Goal: Task Accomplishment & Management: Manage account settings

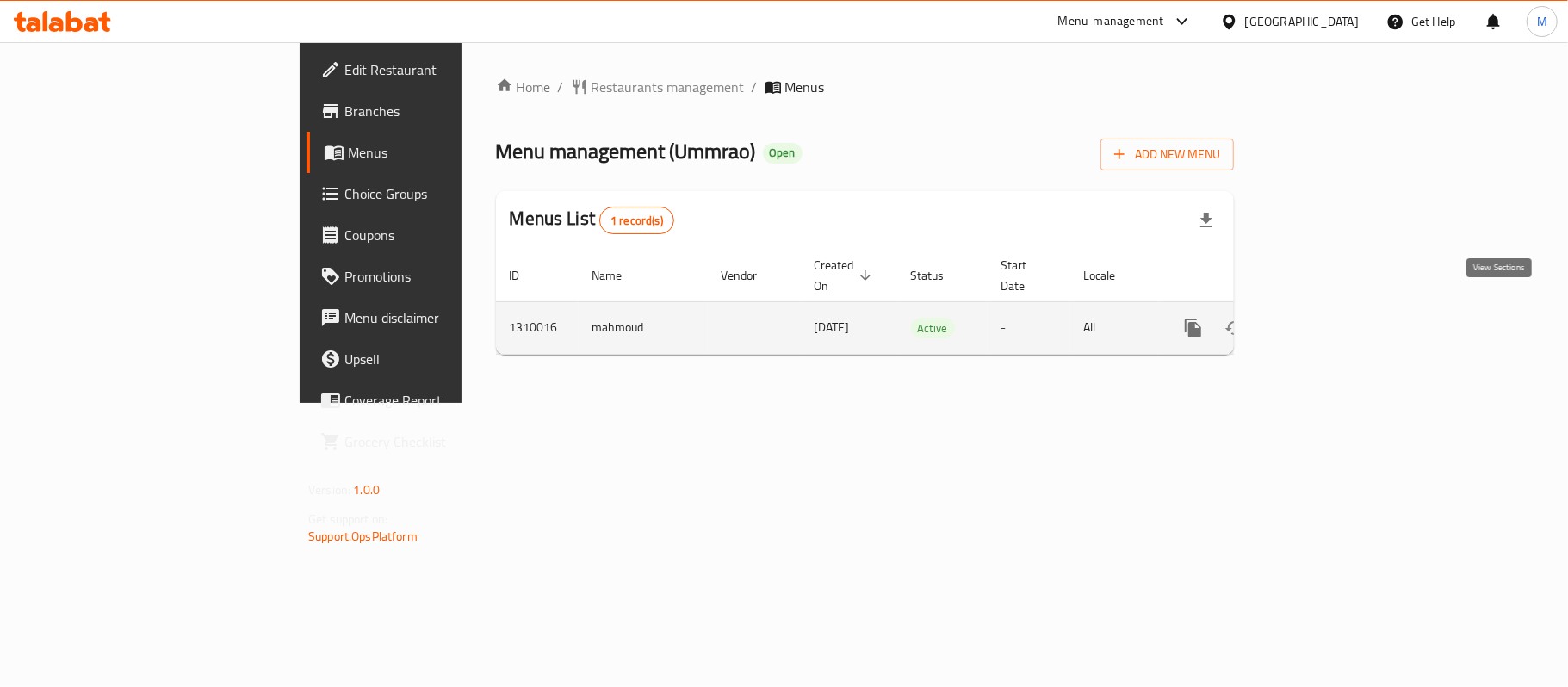
click at [1327, 318] on icon "enhanced table" at bounding box center [1317, 328] width 21 height 21
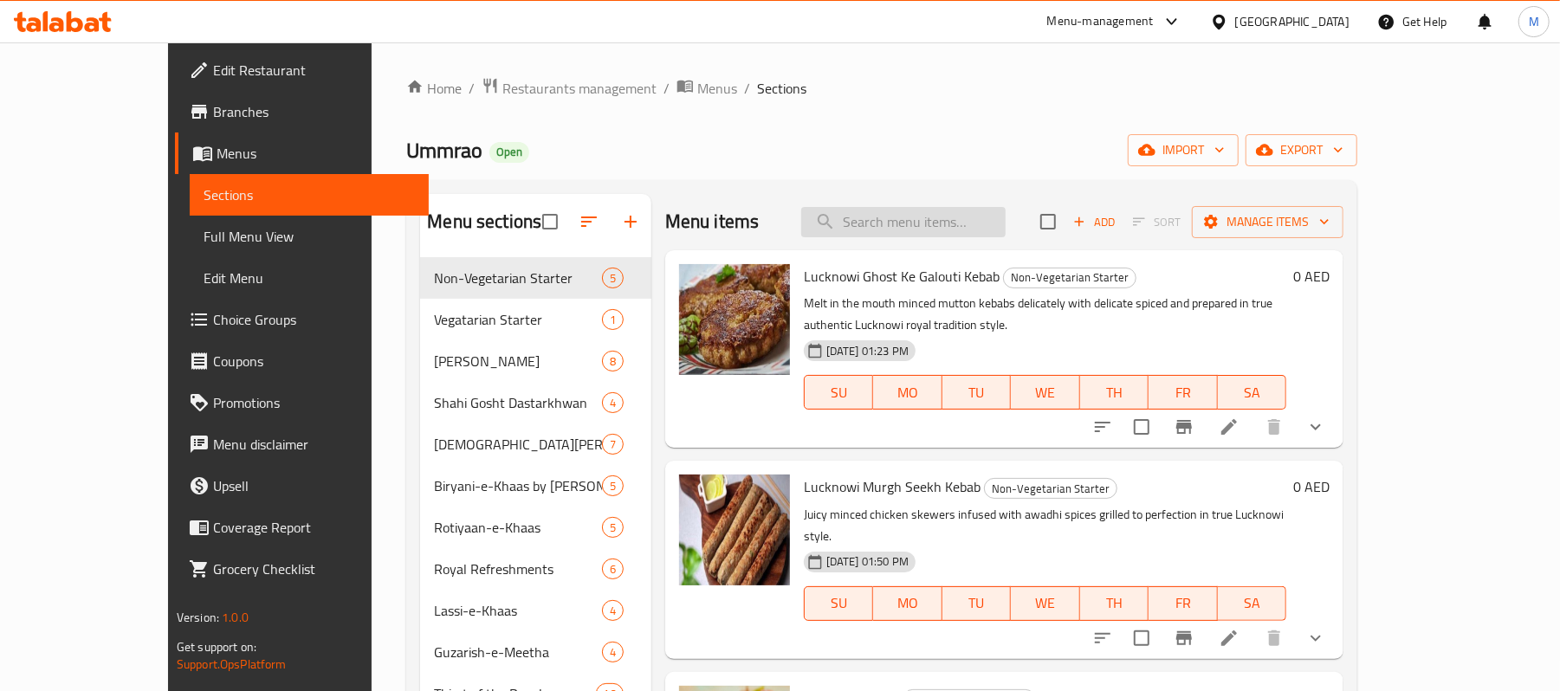
click at [993, 217] on input "search" at bounding box center [903, 222] width 204 height 30
paste input "[PERSON_NAME] جوست كي جالوتي كباب"
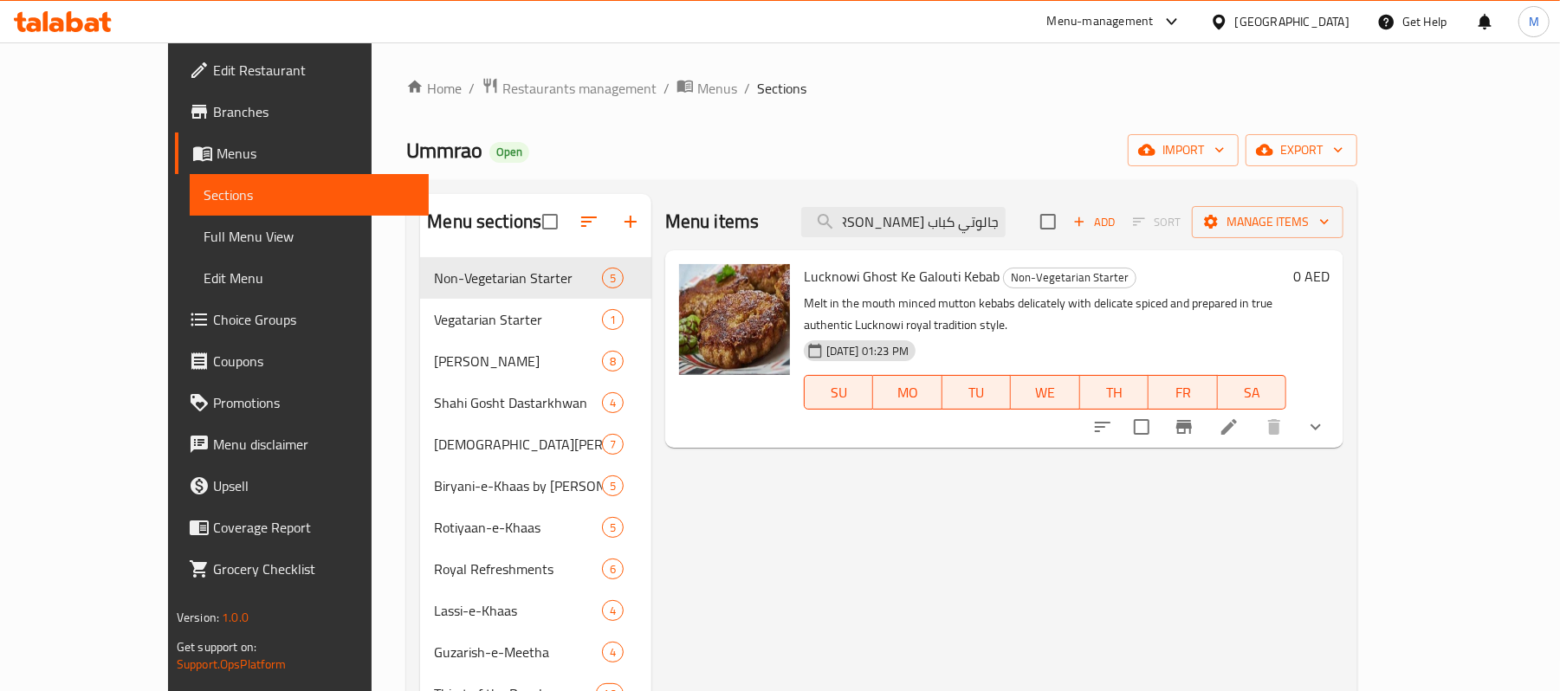
type input "[PERSON_NAME] جوست كي جالوتي كباب"
click at [1253, 411] on li at bounding box center [1229, 426] width 49 height 31
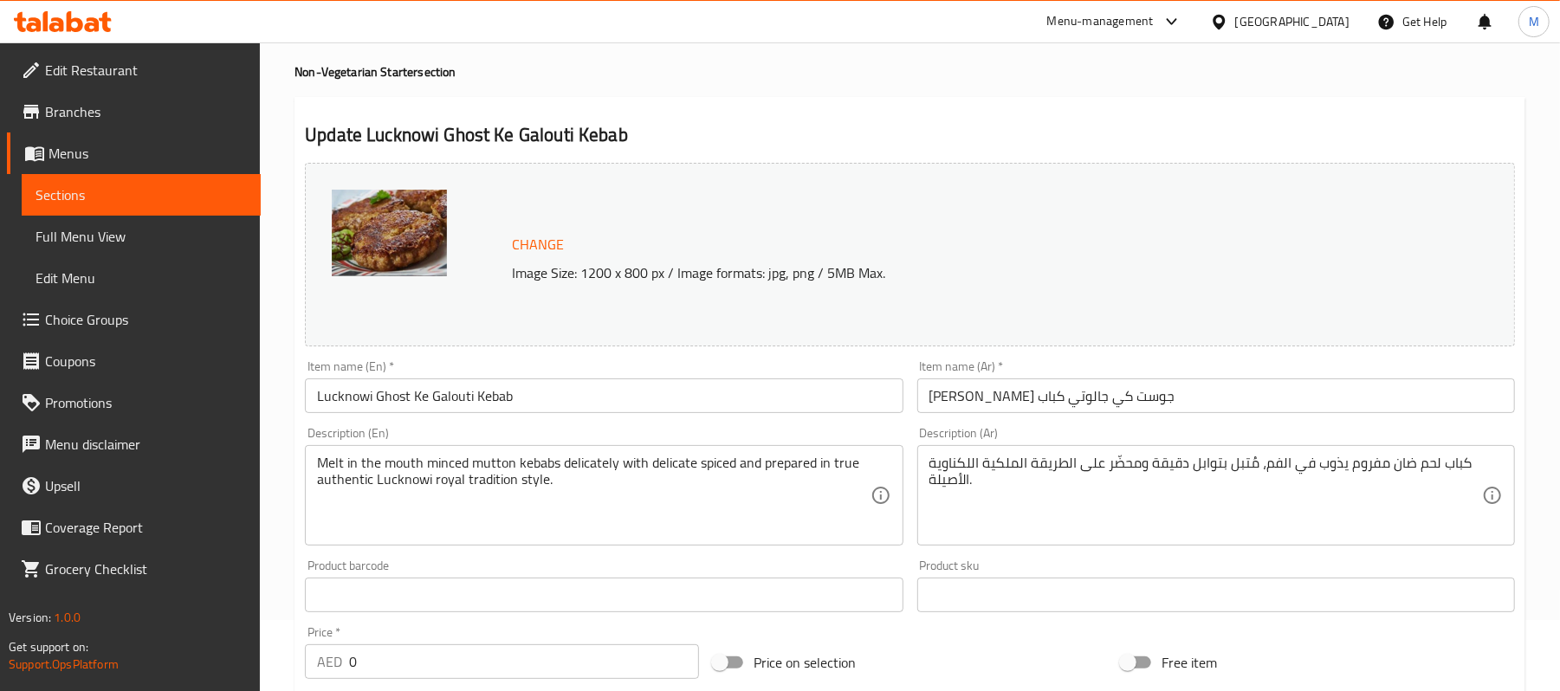
scroll to position [649, 0]
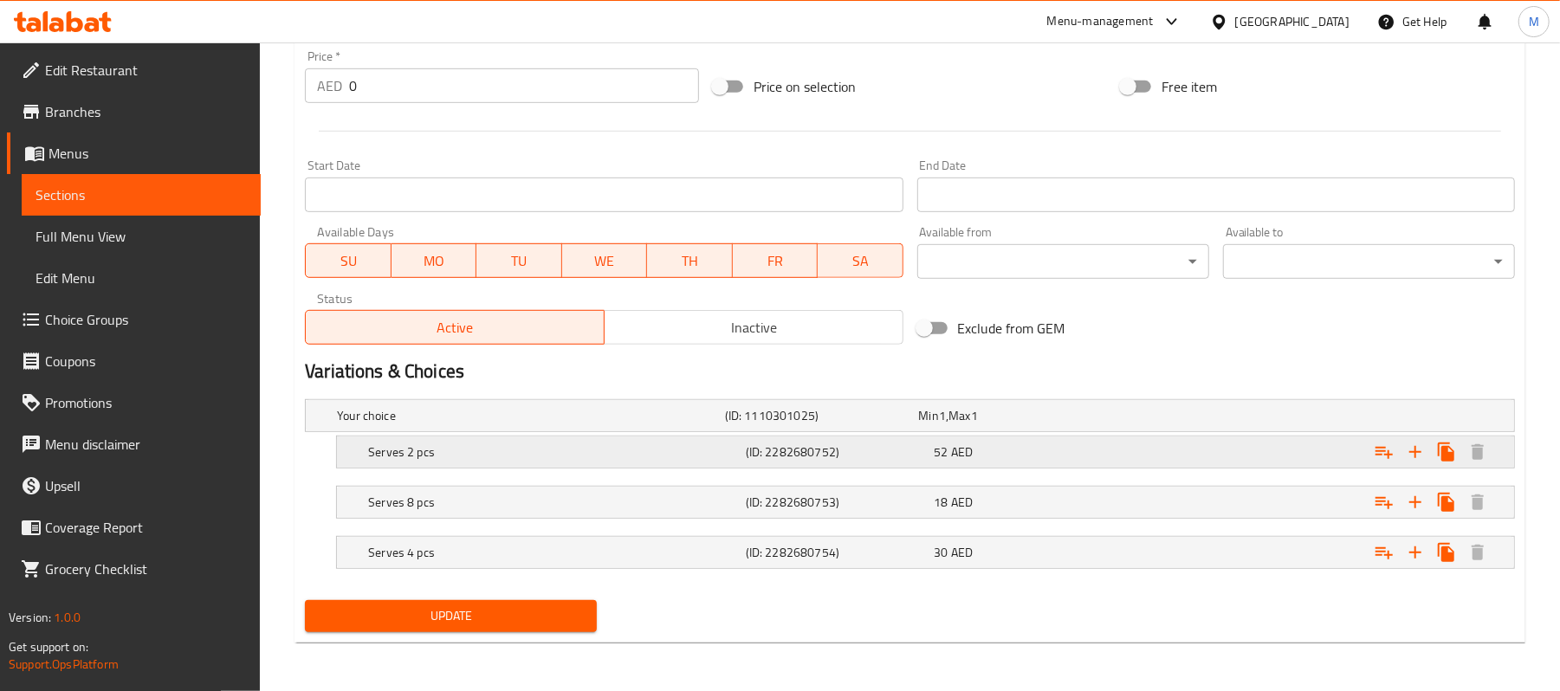
click at [606, 443] on h5 "Serves 2 pcs" at bounding box center [553, 451] width 371 height 17
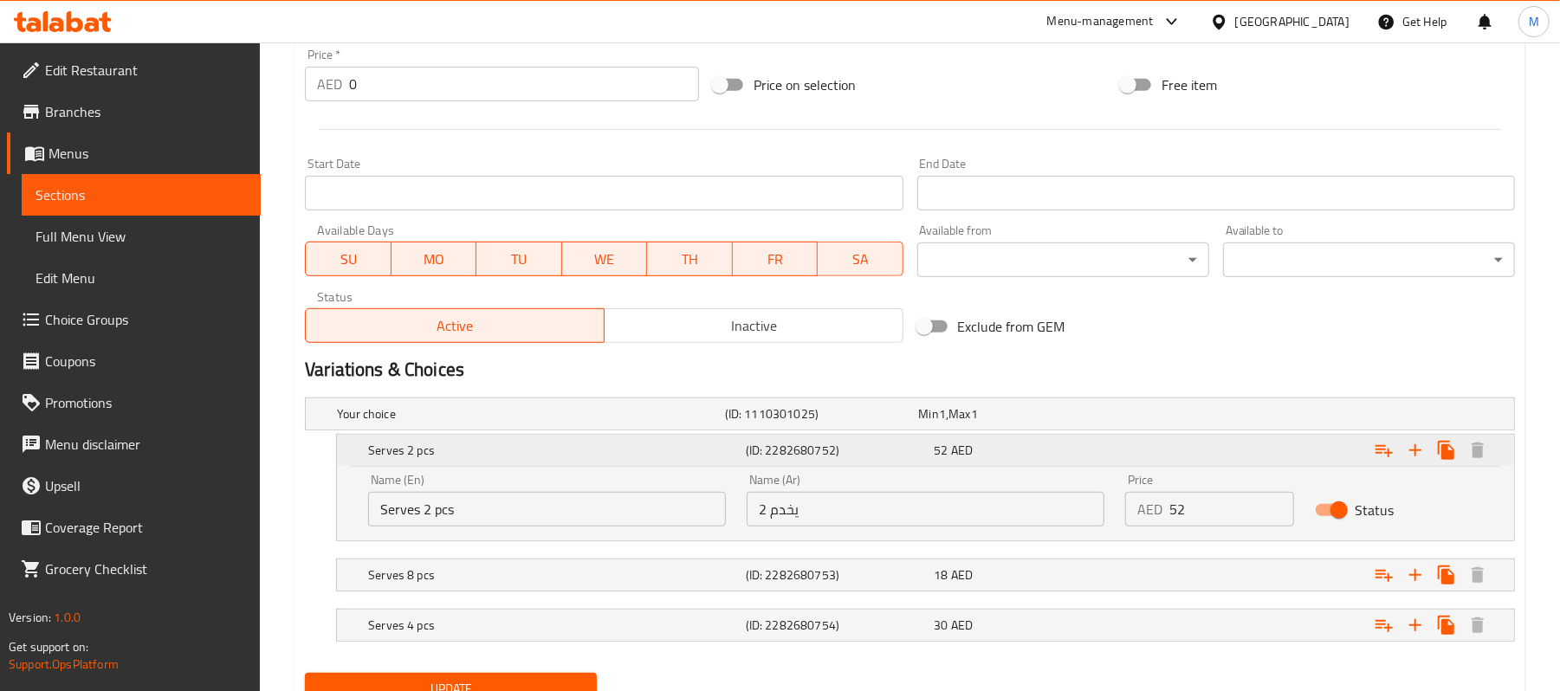
scroll to position [724, 0]
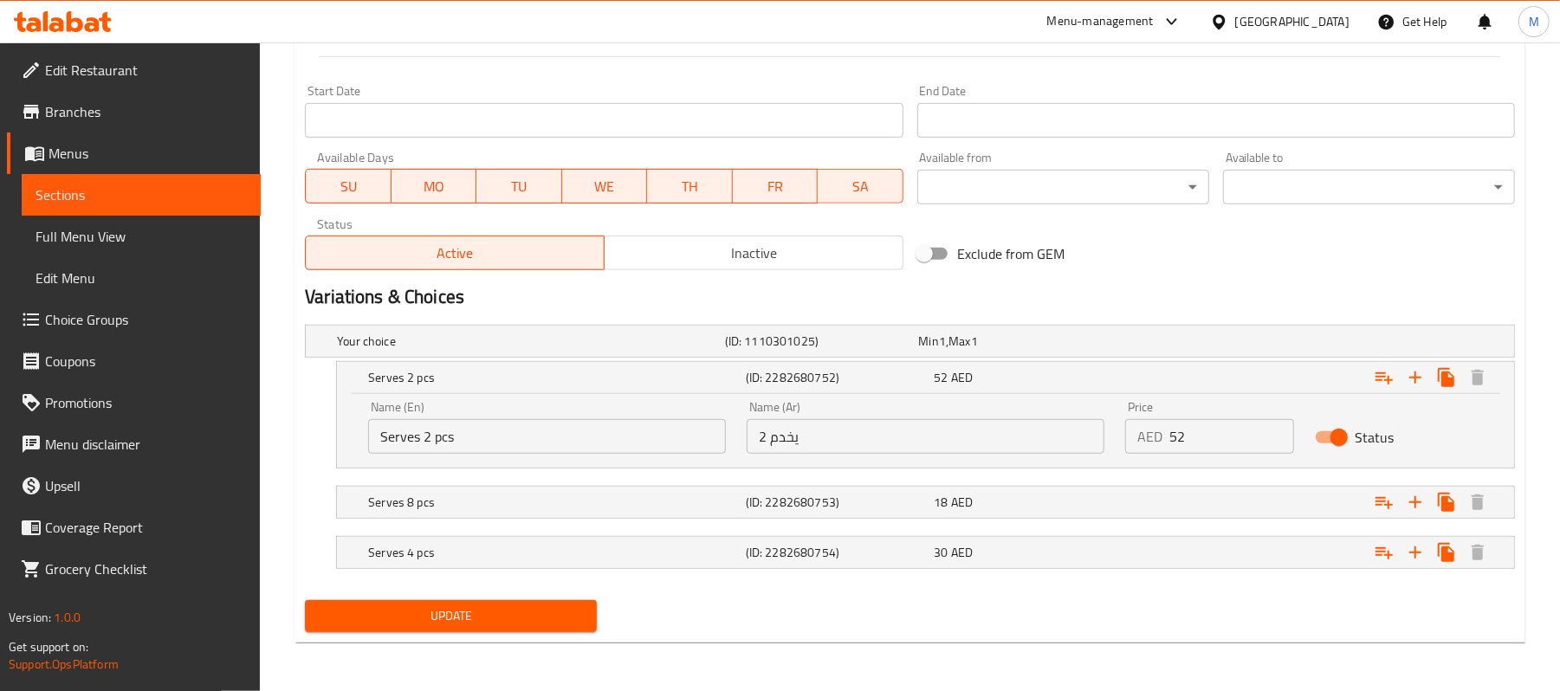
click at [887, 443] on input "يخدم 2" at bounding box center [926, 436] width 358 height 35
click at [483, 503] on h5 "Serves 8 pcs" at bounding box center [553, 502] width 371 height 17
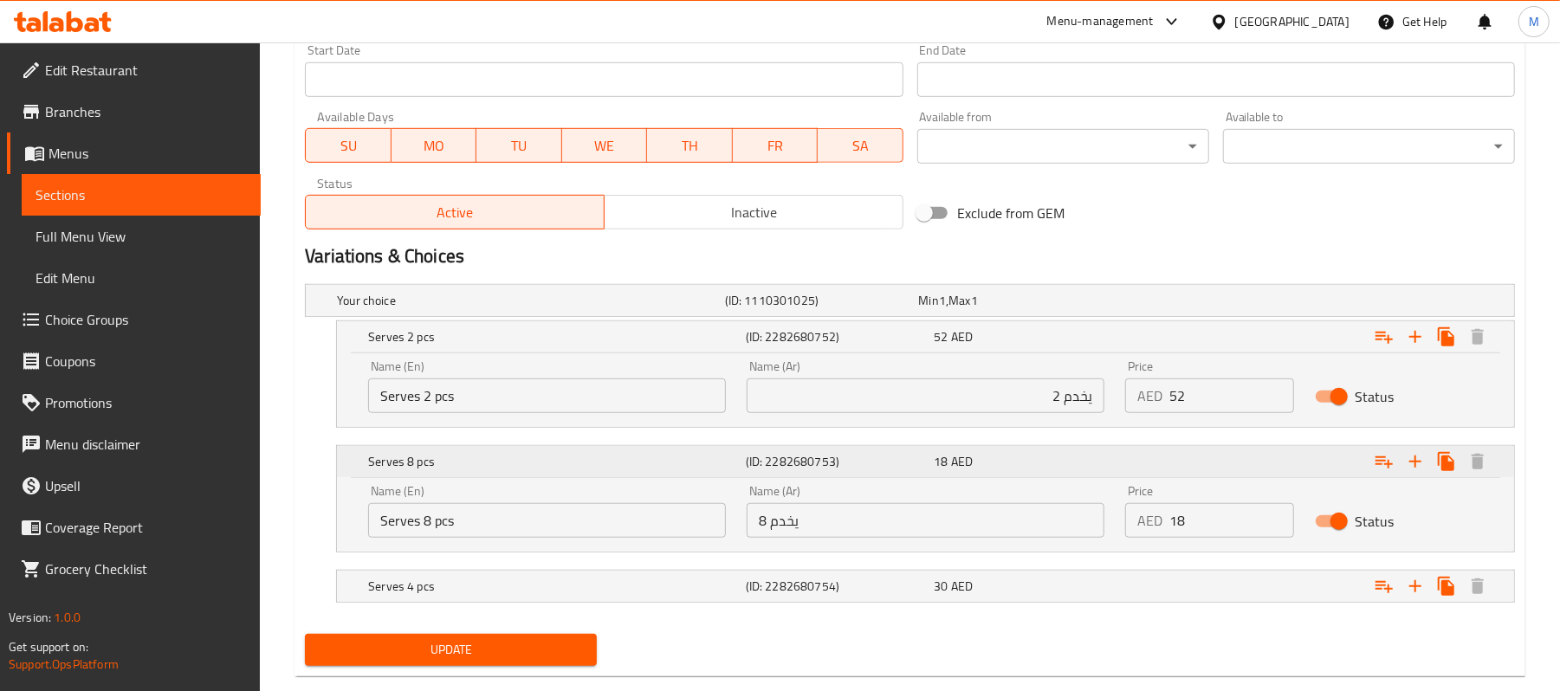
scroll to position [798, 0]
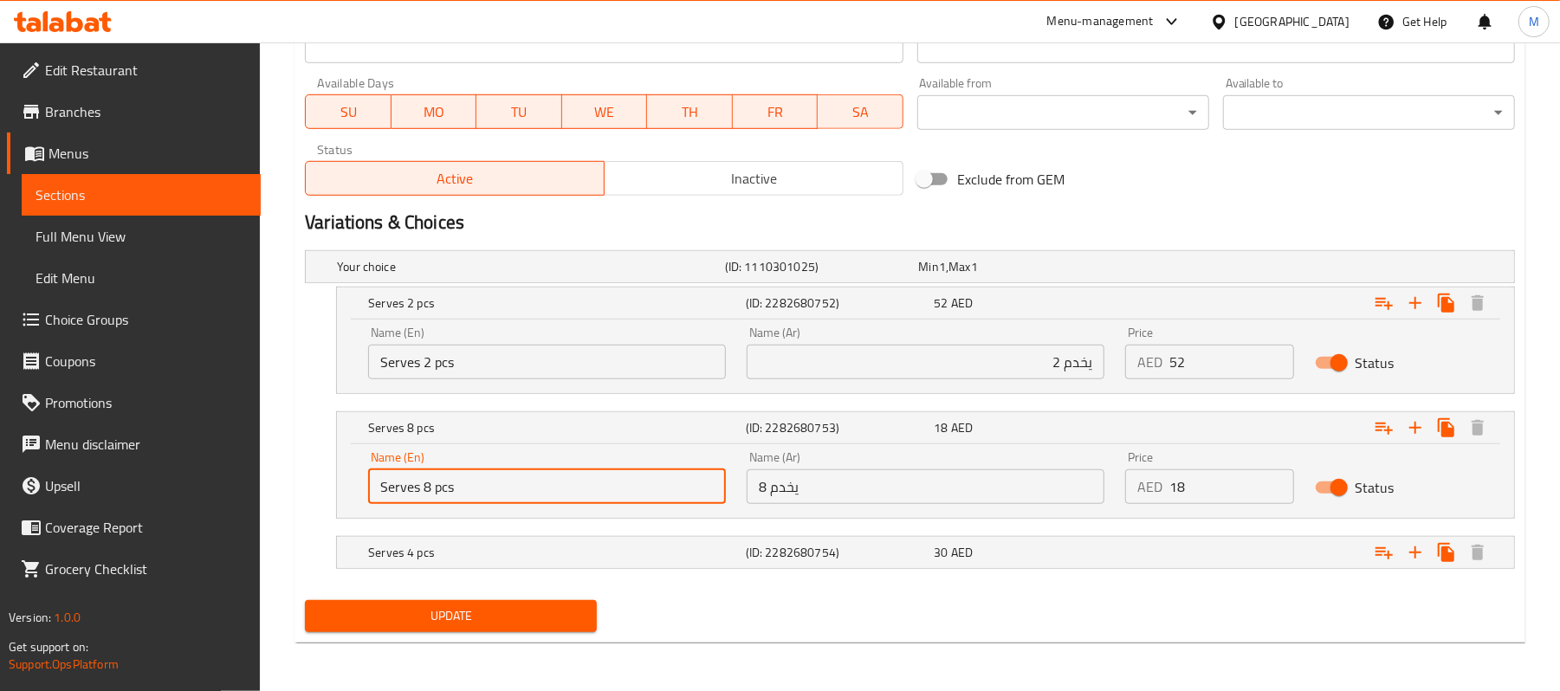
drag, startPoint x: 417, startPoint y: 483, endPoint x: 488, endPoint y: 510, distance: 76.7
click at [488, 510] on div "Name (En) Serves 8 pcs Name (En)" at bounding box center [547, 478] width 378 height 74
type input "Serves"
click at [426, 365] on input "Serves 2 pcs" at bounding box center [547, 362] width 358 height 35
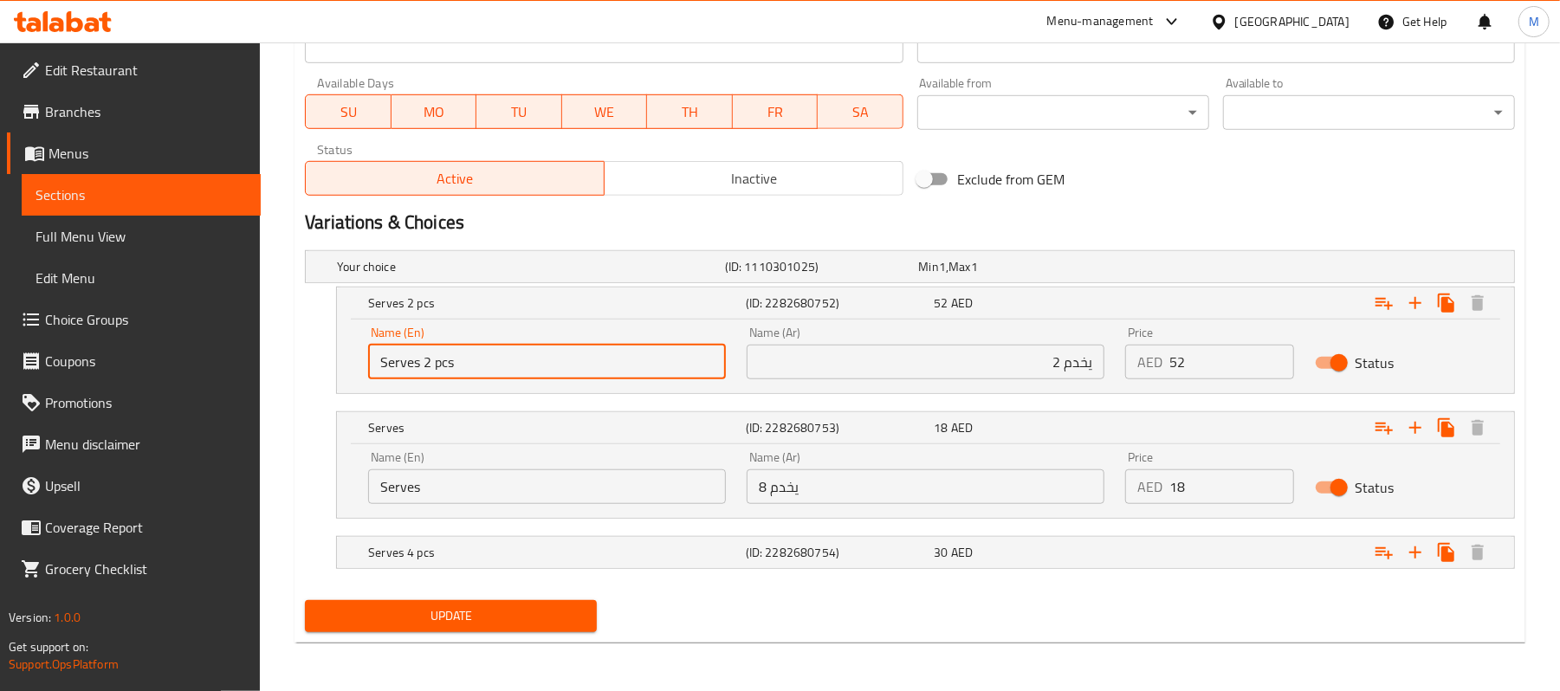
click at [426, 365] on input "Serves 2 pcs" at bounding box center [547, 362] width 358 height 35
paste input "8"
type input "8 pcs"
click at [1075, 364] on input "يخدم 2" at bounding box center [926, 362] width 358 height 35
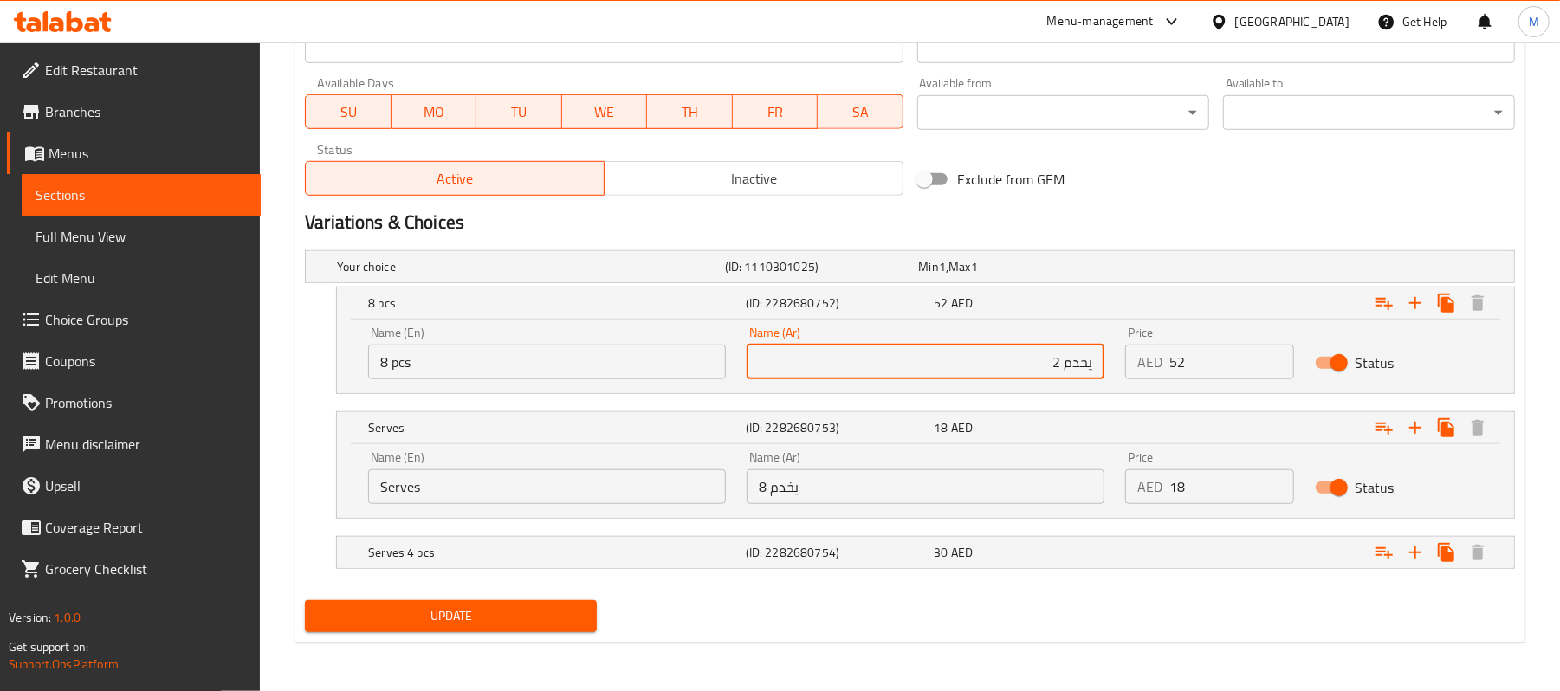
click at [1075, 364] on input "يخدم 2" at bounding box center [926, 362] width 358 height 35
click at [1075, 362] on input "يخدم 2" at bounding box center [926, 362] width 358 height 35
type input "8 قطع"
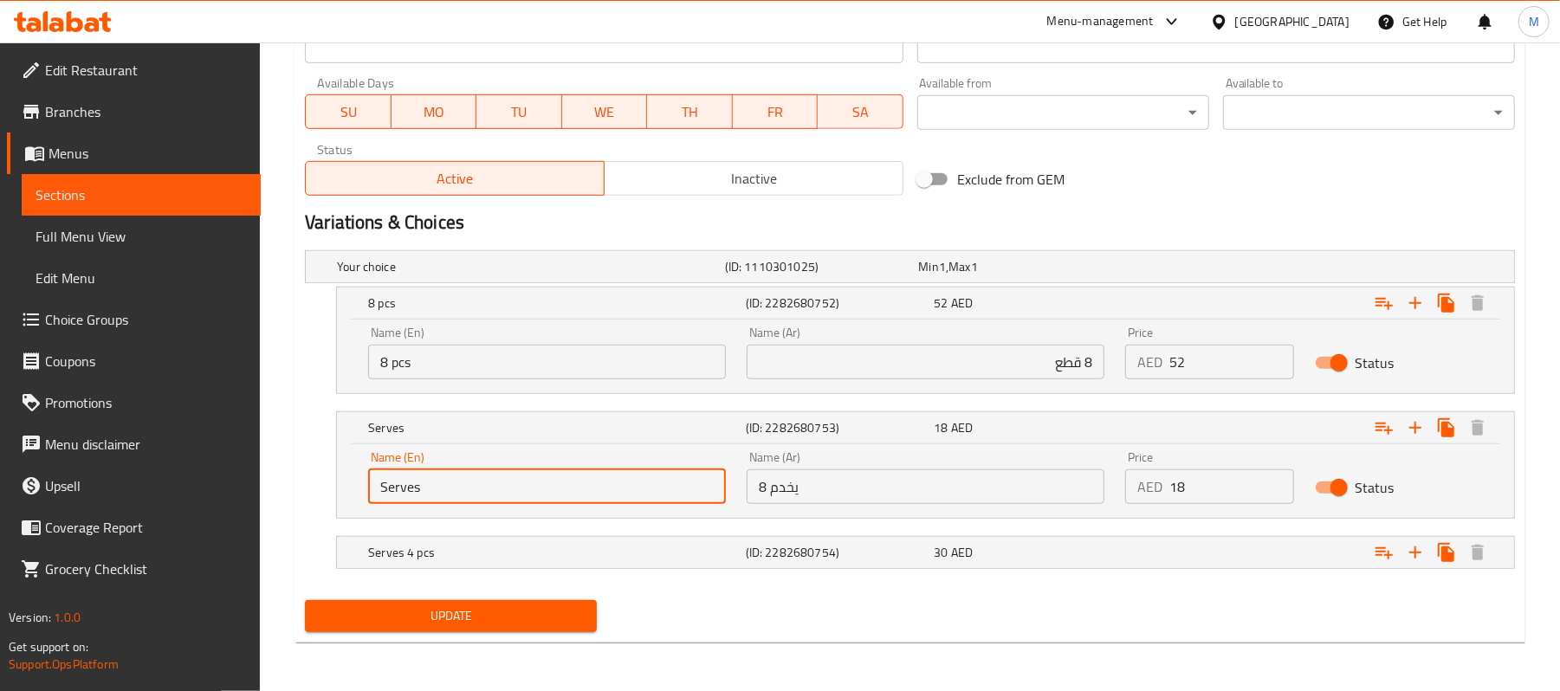
click at [525, 485] on input "Serves" at bounding box center [547, 486] width 358 height 35
click at [403, 482] on input "Serves" at bounding box center [547, 486] width 358 height 35
type input "2 pcs"
click at [802, 489] on input "يخدم 8" at bounding box center [926, 486] width 358 height 35
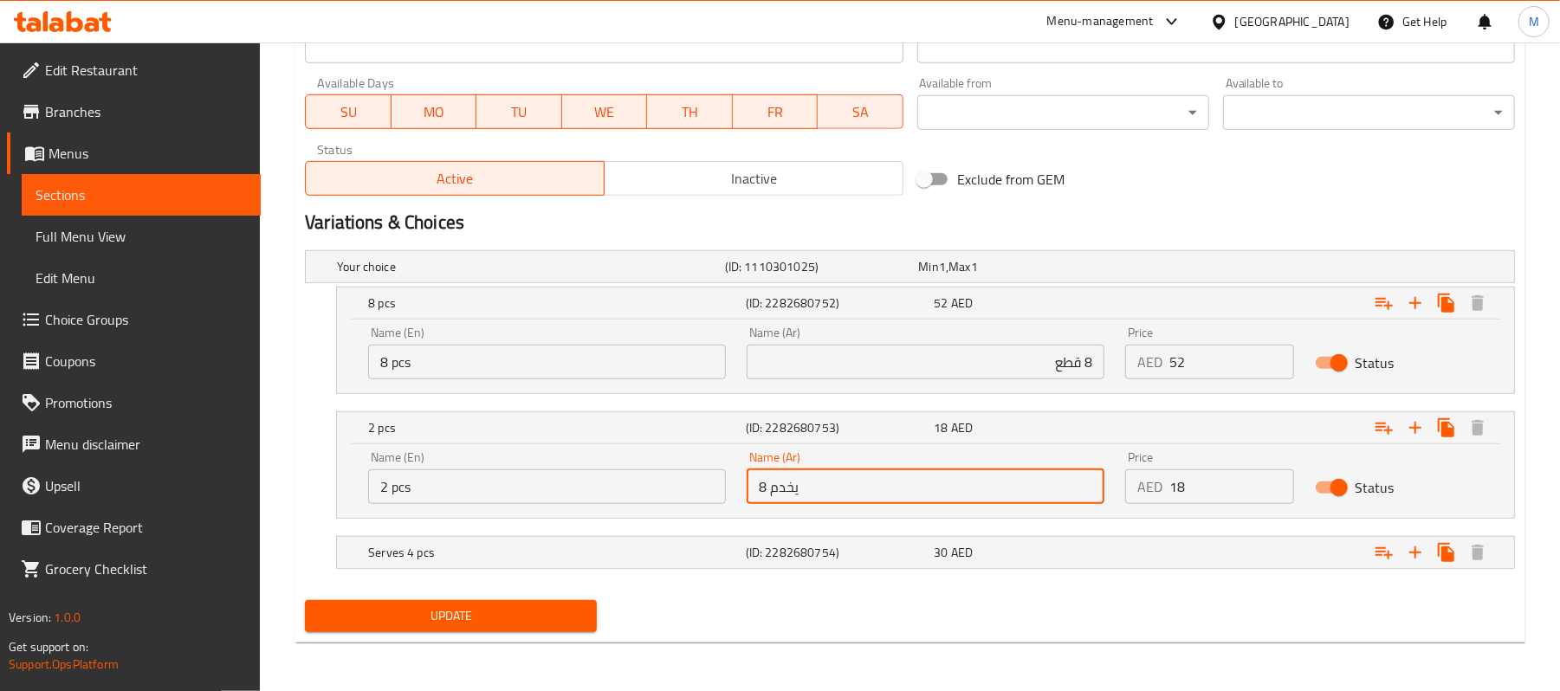
click at [802, 489] on input "يخدم 8" at bounding box center [926, 486] width 358 height 35
click at [805, 494] on input "يخدم 8" at bounding box center [926, 486] width 358 height 35
click at [825, 479] on input "يخدم 8" at bounding box center [926, 486] width 358 height 35
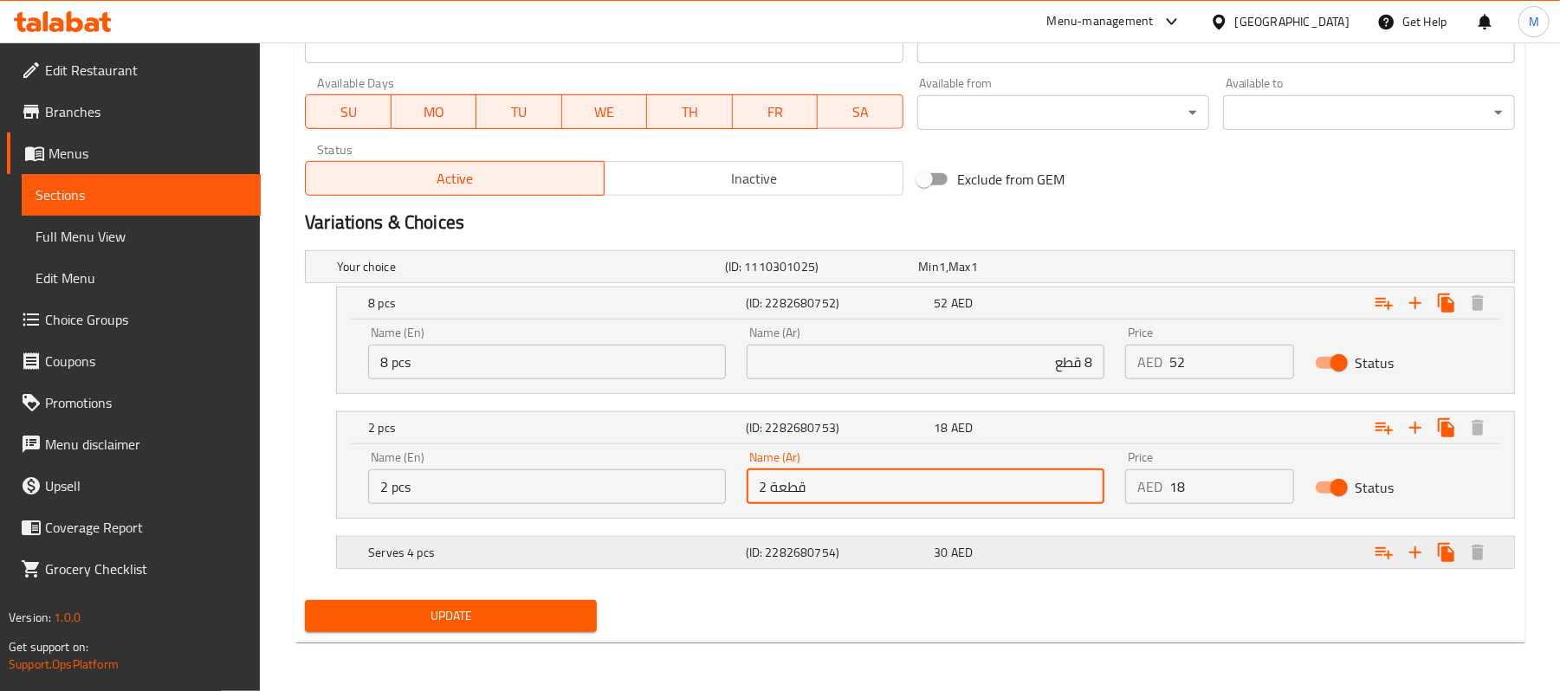
type input "2 قطعة"
click at [610, 547] on h5 "Serves 4 pcs" at bounding box center [553, 552] width 371 height 17
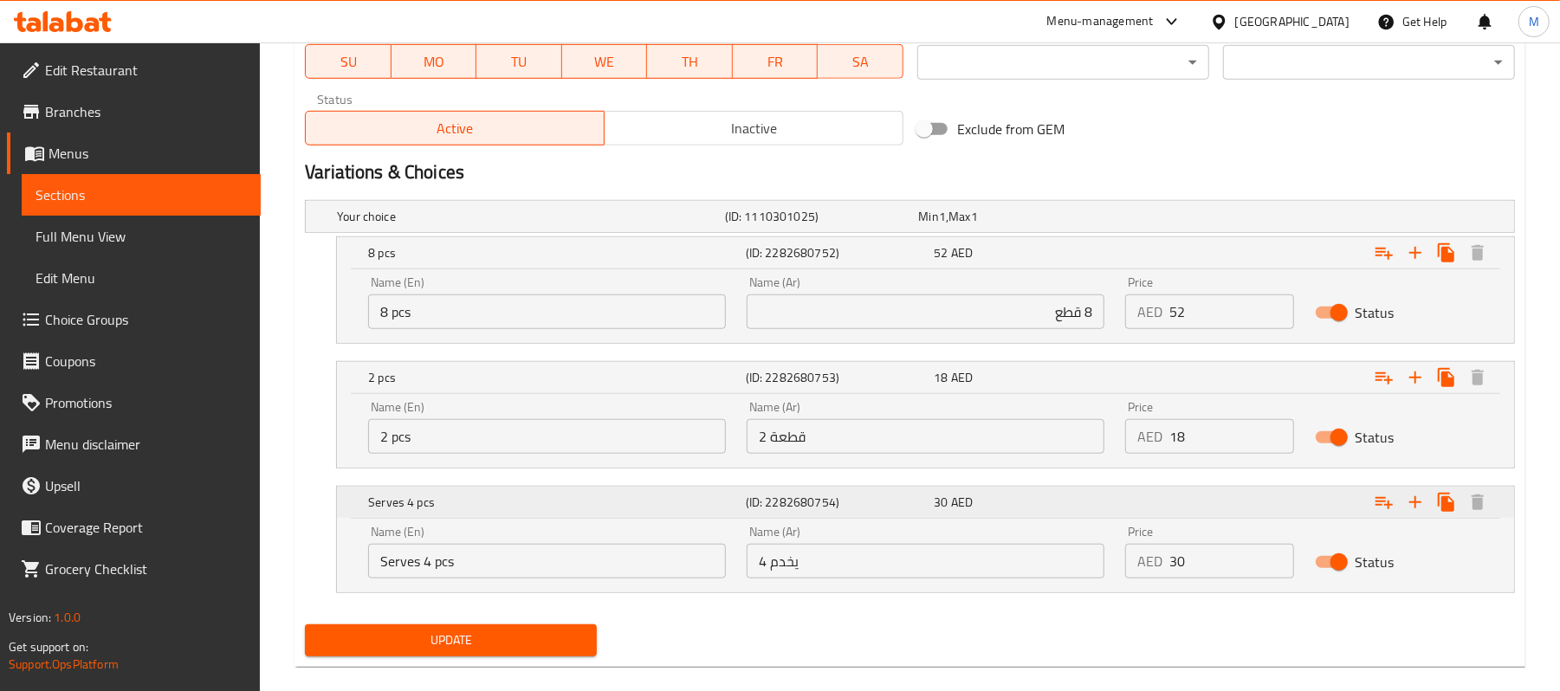
scroll to position [873, 0]
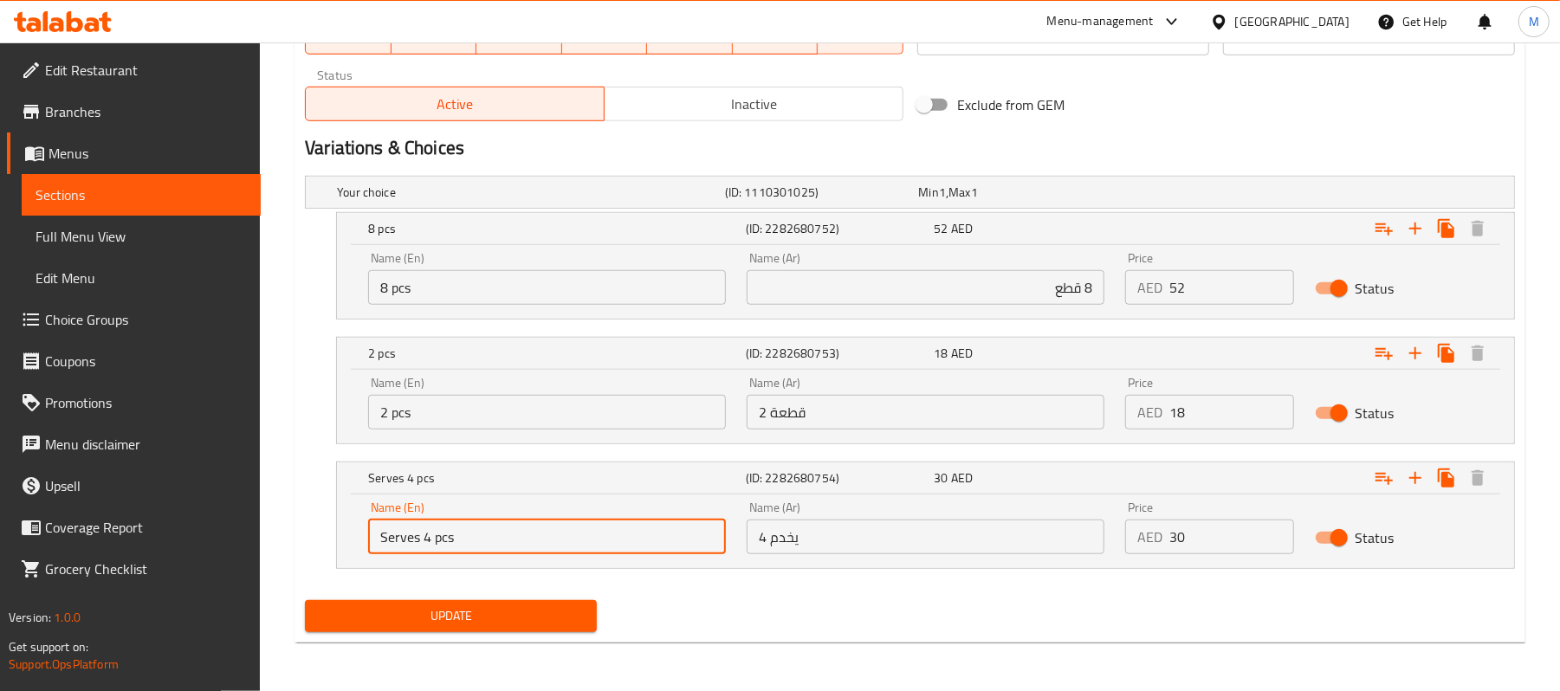
drag, startPoint x: 423, startPoint y: 541, endPoint x: 344, endPoint y: 539, distance: 78.9
click at [344, 539] on div "Name (En) Serves 4 pcs Name (En) Name (Ar) يخدم 4 Name (Ar) Price AED 30 Price …" at bounding box center [925, 532] width 1177 height 74
type input "4 pcs"
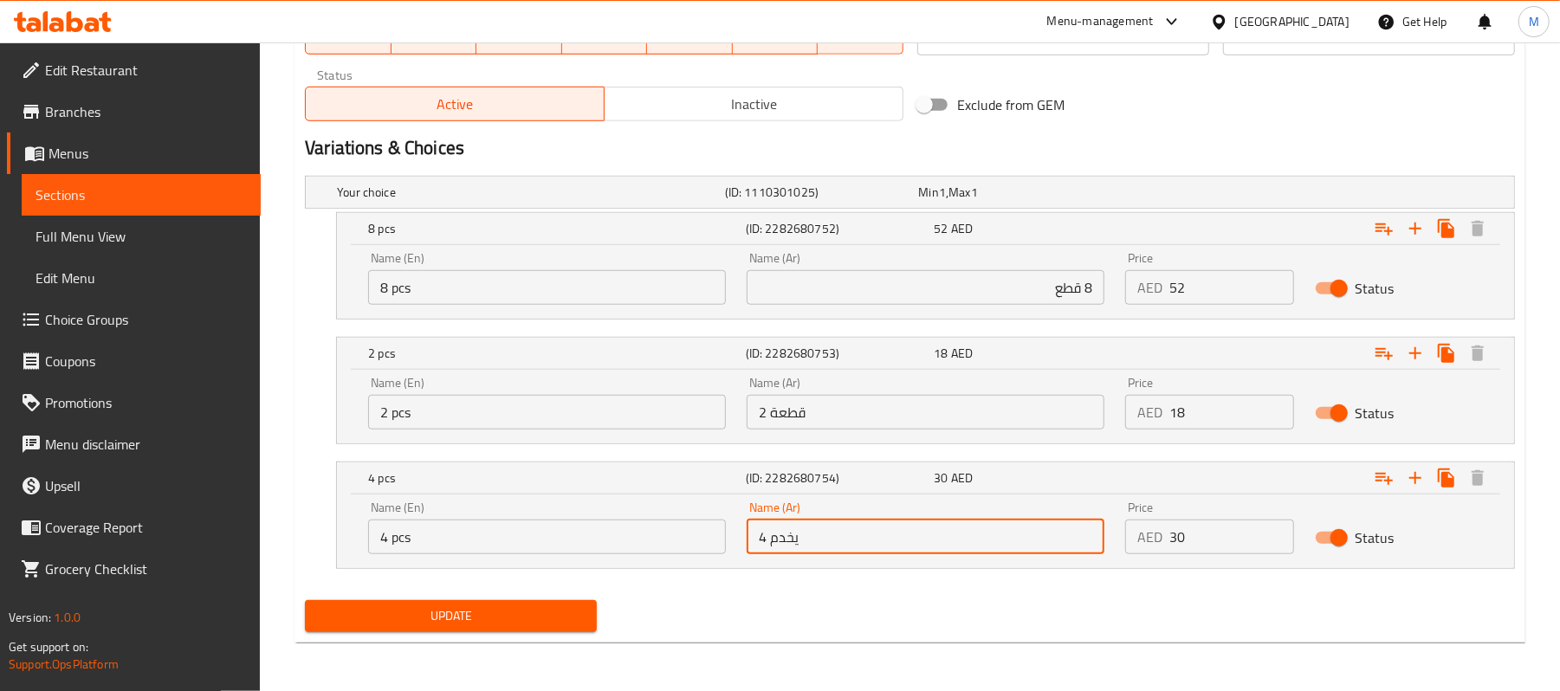
click at [780, 525] on input "يخدم 4" at bounding box center [926, 537] width 358 height 35
click at [946, 411] on input "2 قطعة" at bounding box center [926, 412] width 358 height 35
drag, startPoint x: 1062, startPoint y: 548, endPoint x: 1054, endPoint y: 540, distance: 11.0
click at [1054, 540] on input "قطع 4" at bounding box center [926, 537] width 358 height 35
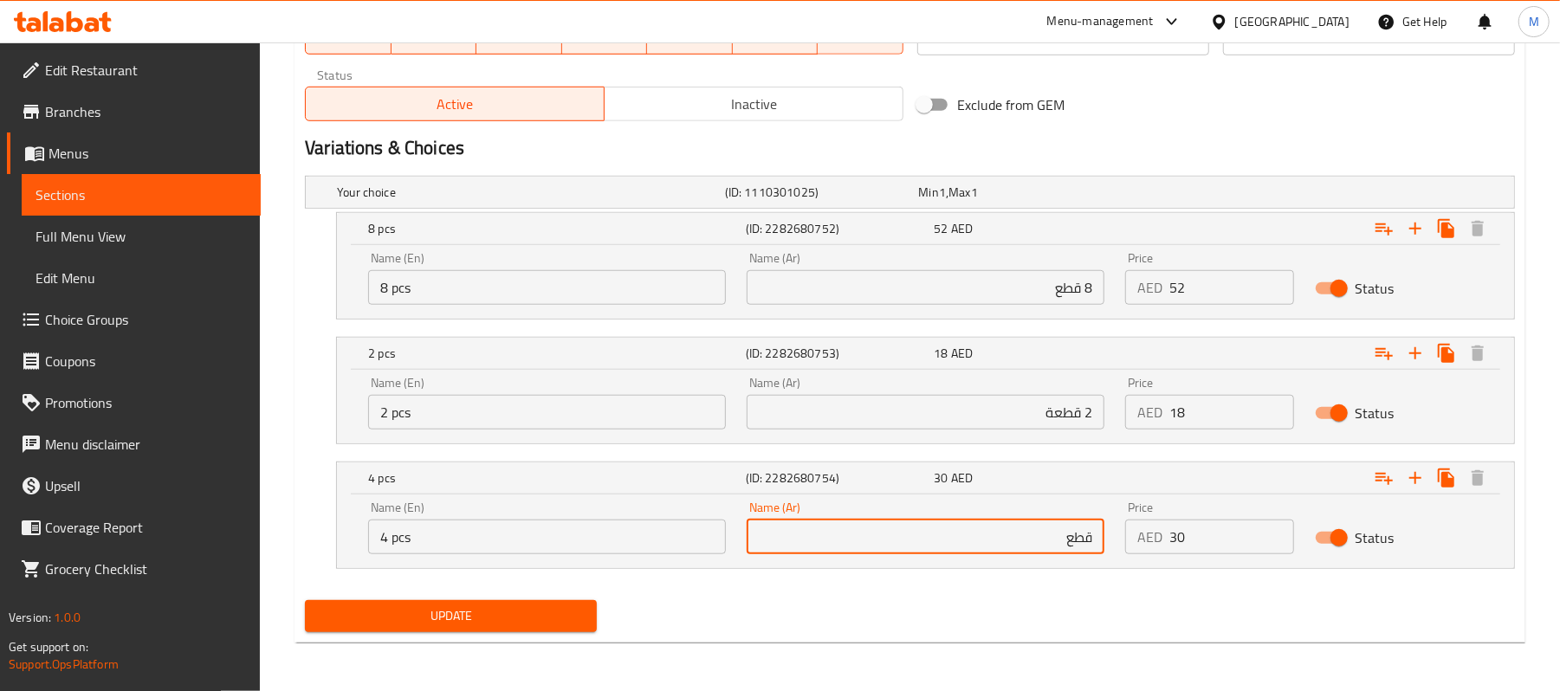
click at [1093, 534] on input "قطع" at bounding box center [926, 537] width 358 height 35
paste input "4"
click at [905, 586] on nav at bounding box center [910, 579] width 1210 height 14
click at [1085, 541] on input "4قطع" at bounding box center [926, 537] width 358 height 35
type input "4 قطع"
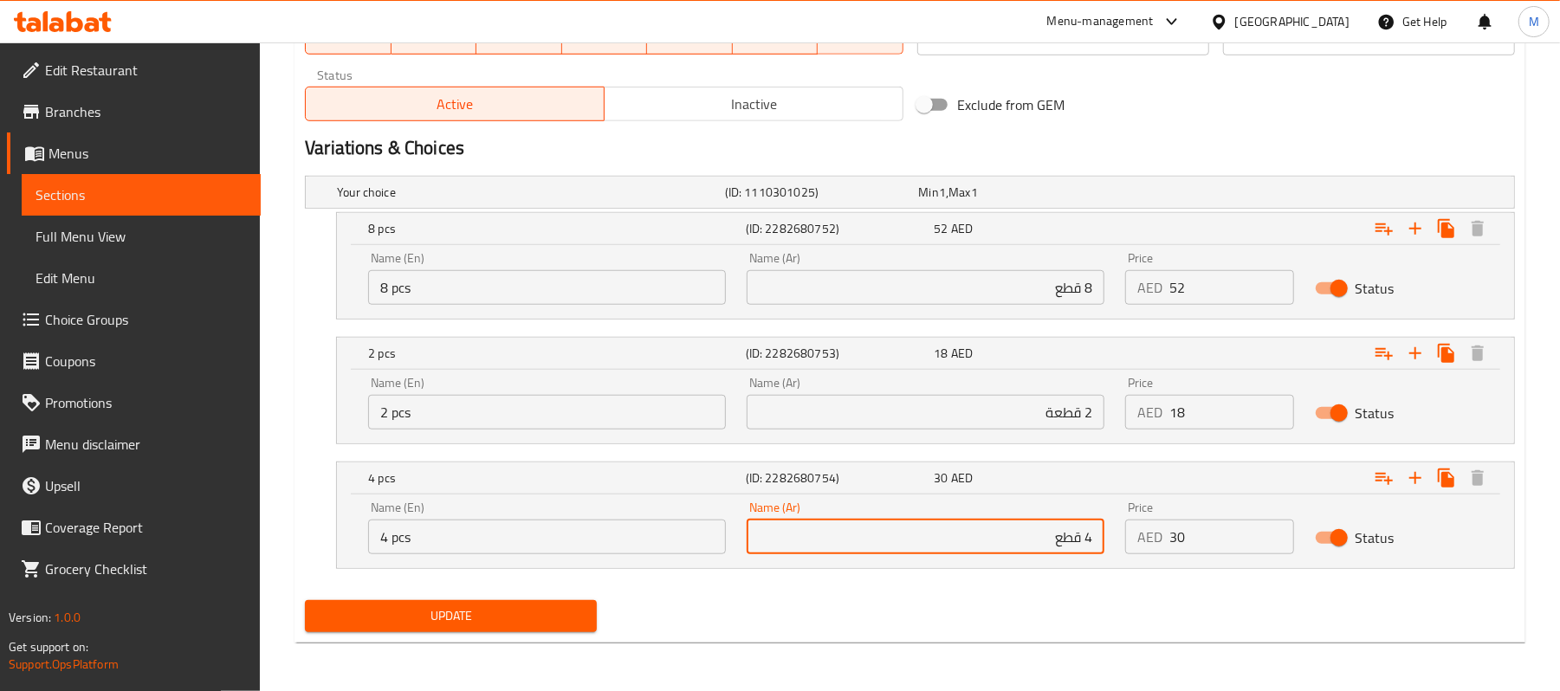
click at [458, 621] on span "Update" at bounding box center [451, 616] width 264 height 22
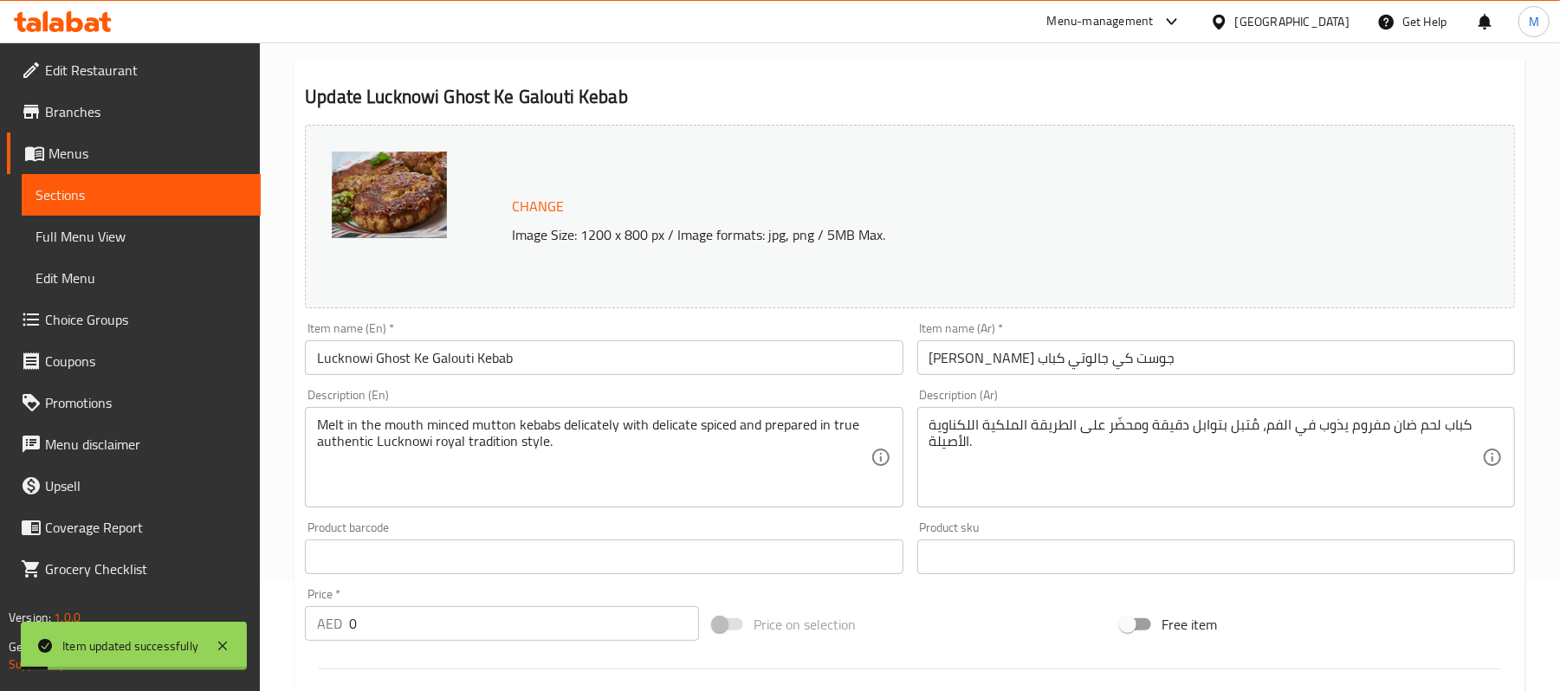
scroll to position [0, 0]
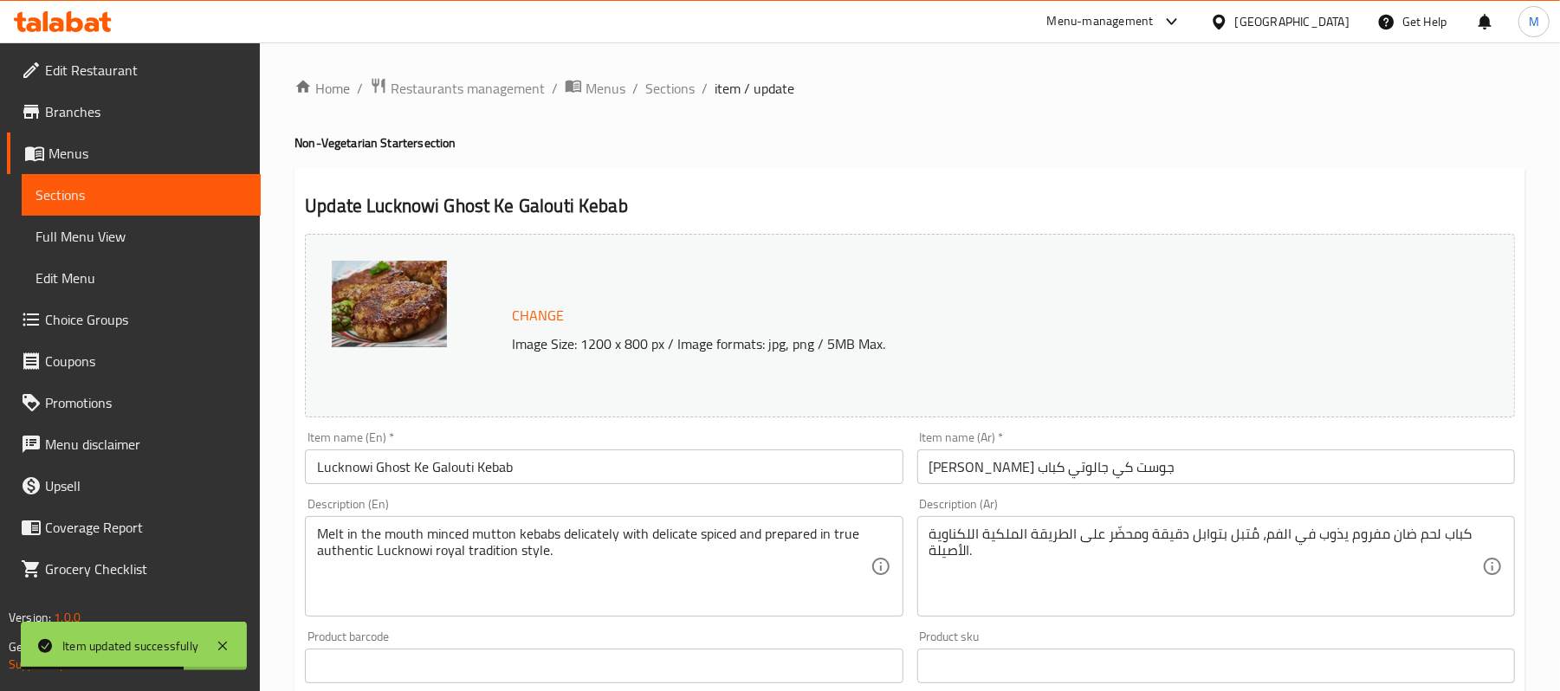
click at [431, 475] on input "Lucknowi Ghost Ke Galouti Kebab" at bounding box center [604, 466] width 598 height 35
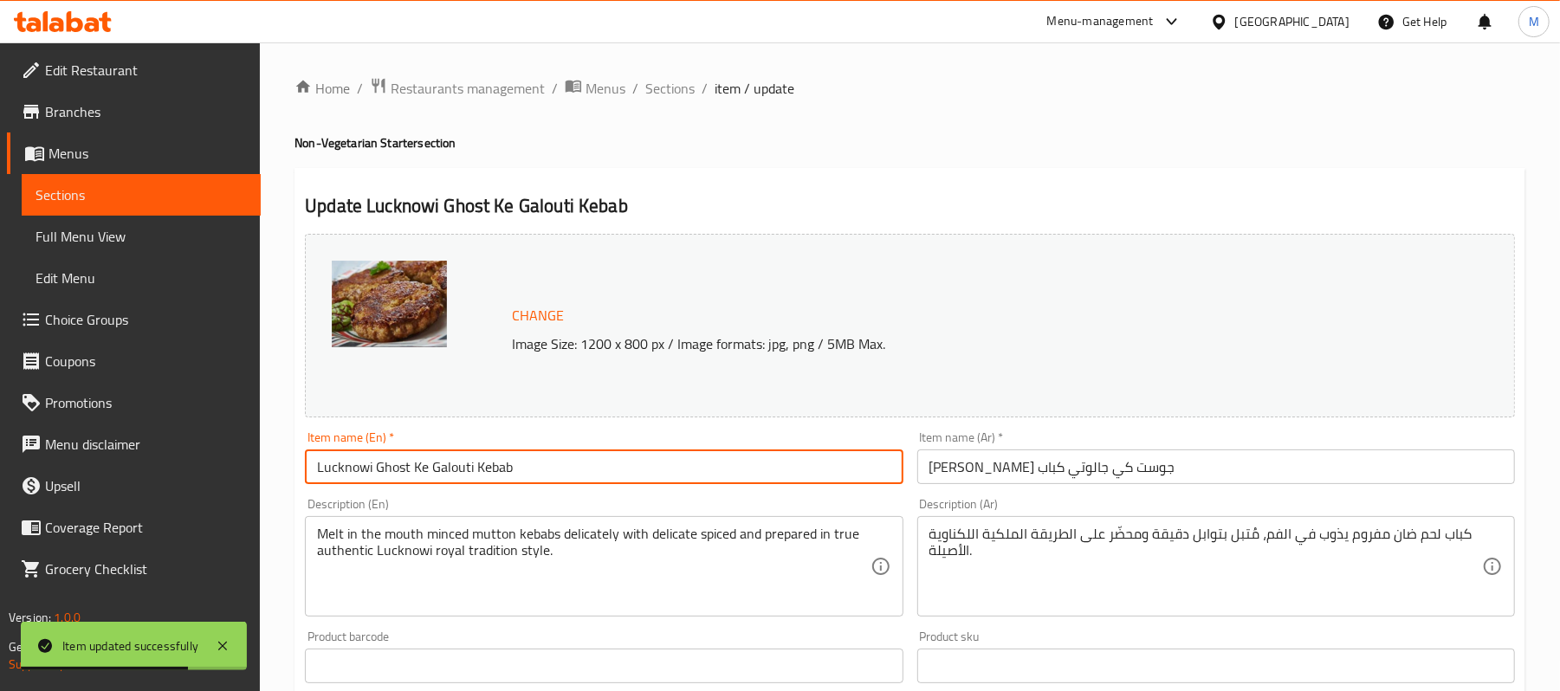
click at [431, 475] on input "Lucknowi Ghost Ke Galouti Kebab" at bounding box center [604, 466] width 598 height 35
click at [90, 240] on span "Full Menu View" at bounding box center [141, 236] width 211 height 21
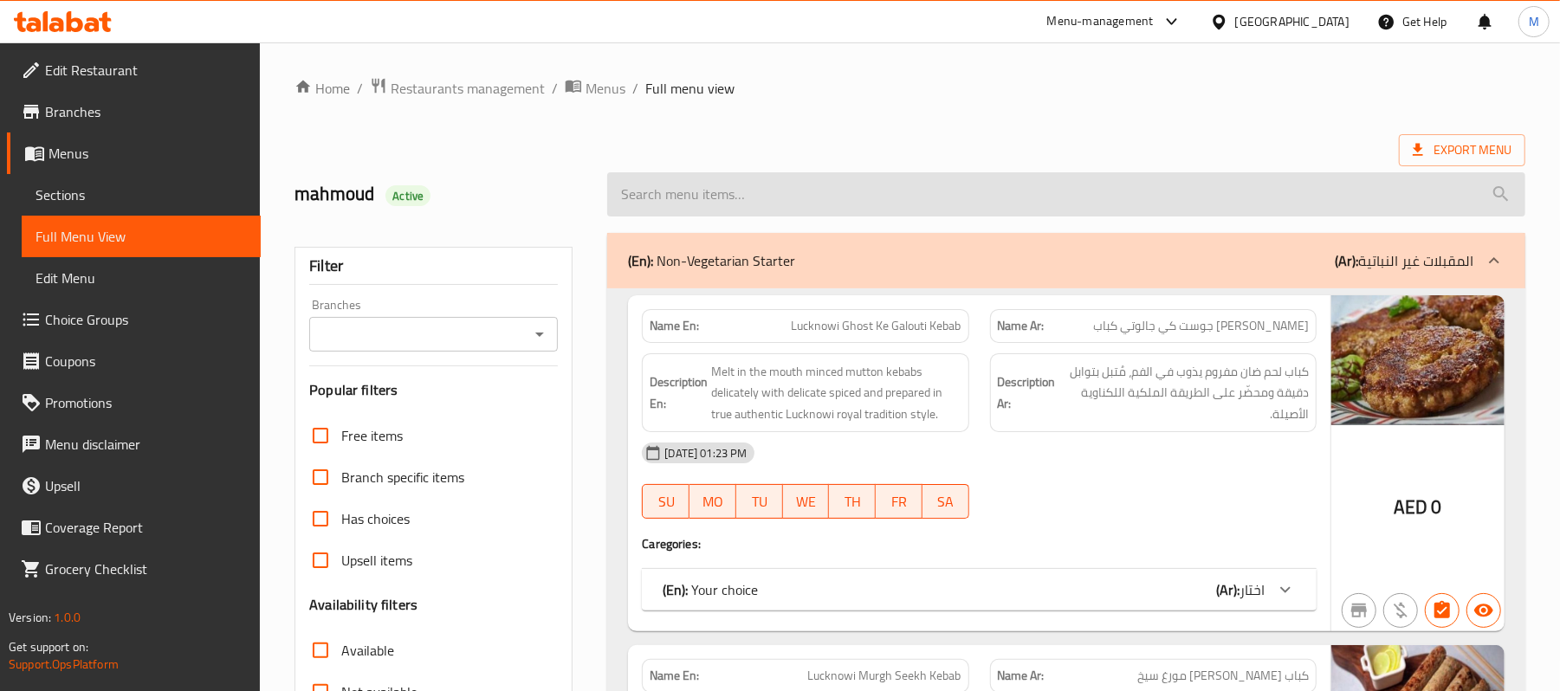
click at [1019, 197] on input "search" at bounding box center [1066, 194] width 918 height 44
paste input "Lucknowi Ghost Ke Galouti Kebab"
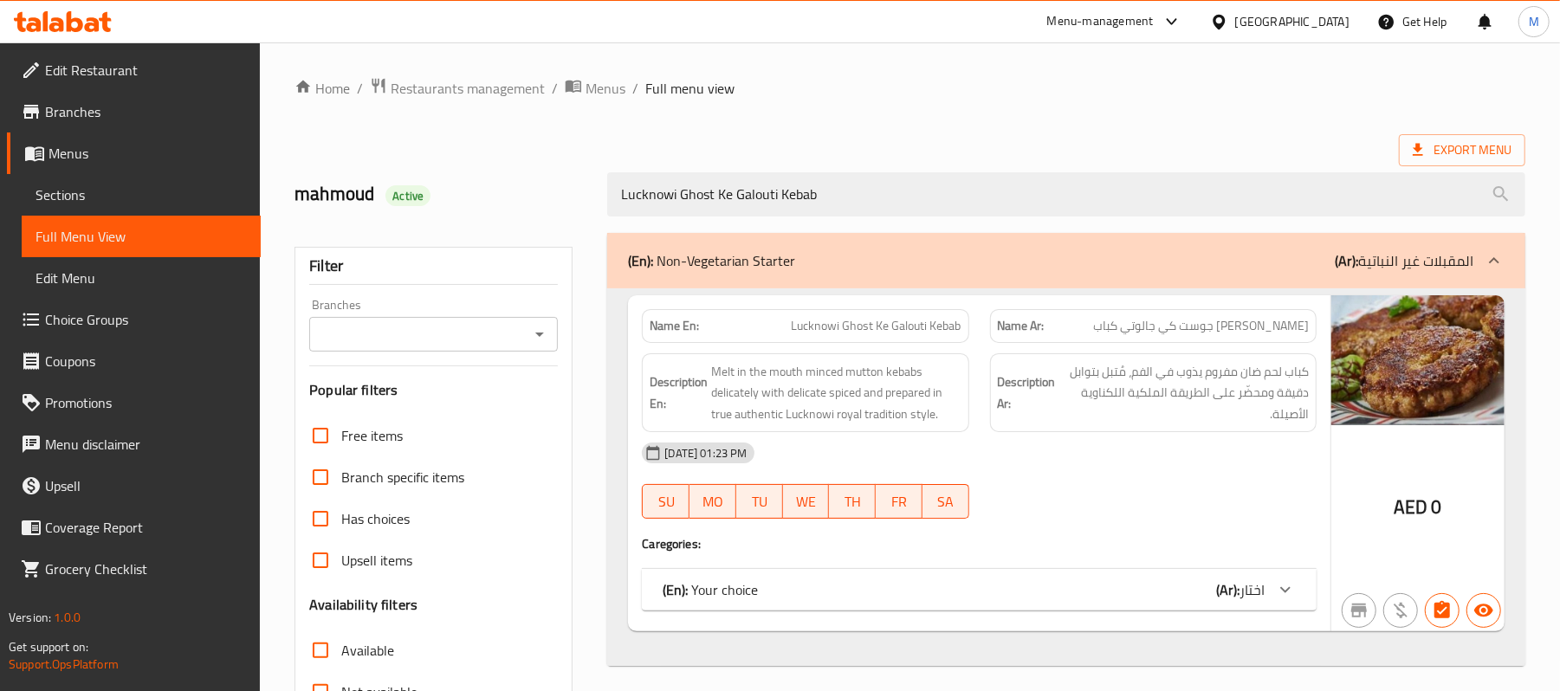
type input "Lucknowi Ghost Ke Galouti Kebab"
click at [1290, 590] on icon at bounding box center [1285, 589] width 10 height 6
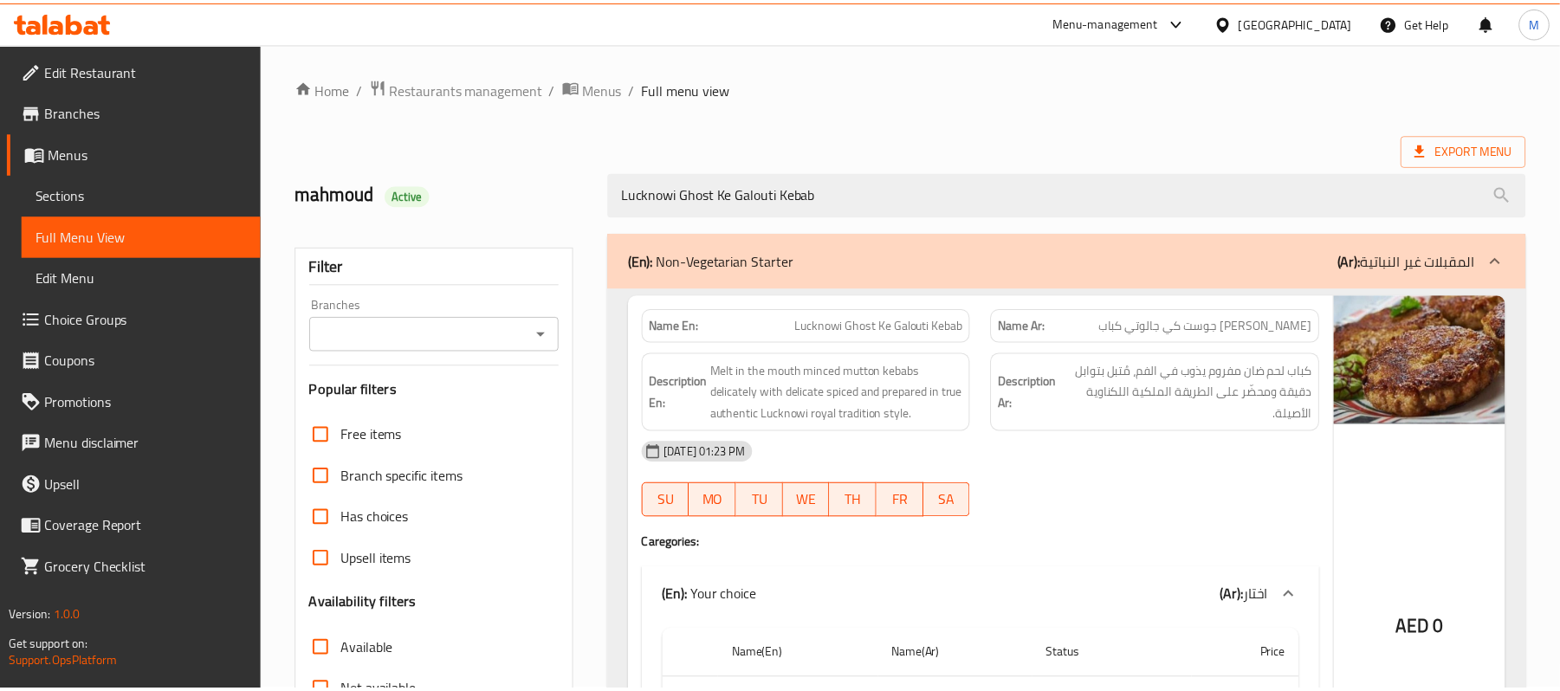
scroll to position [260, 0]
